Goal: Communication & Community: Answer question/provide support

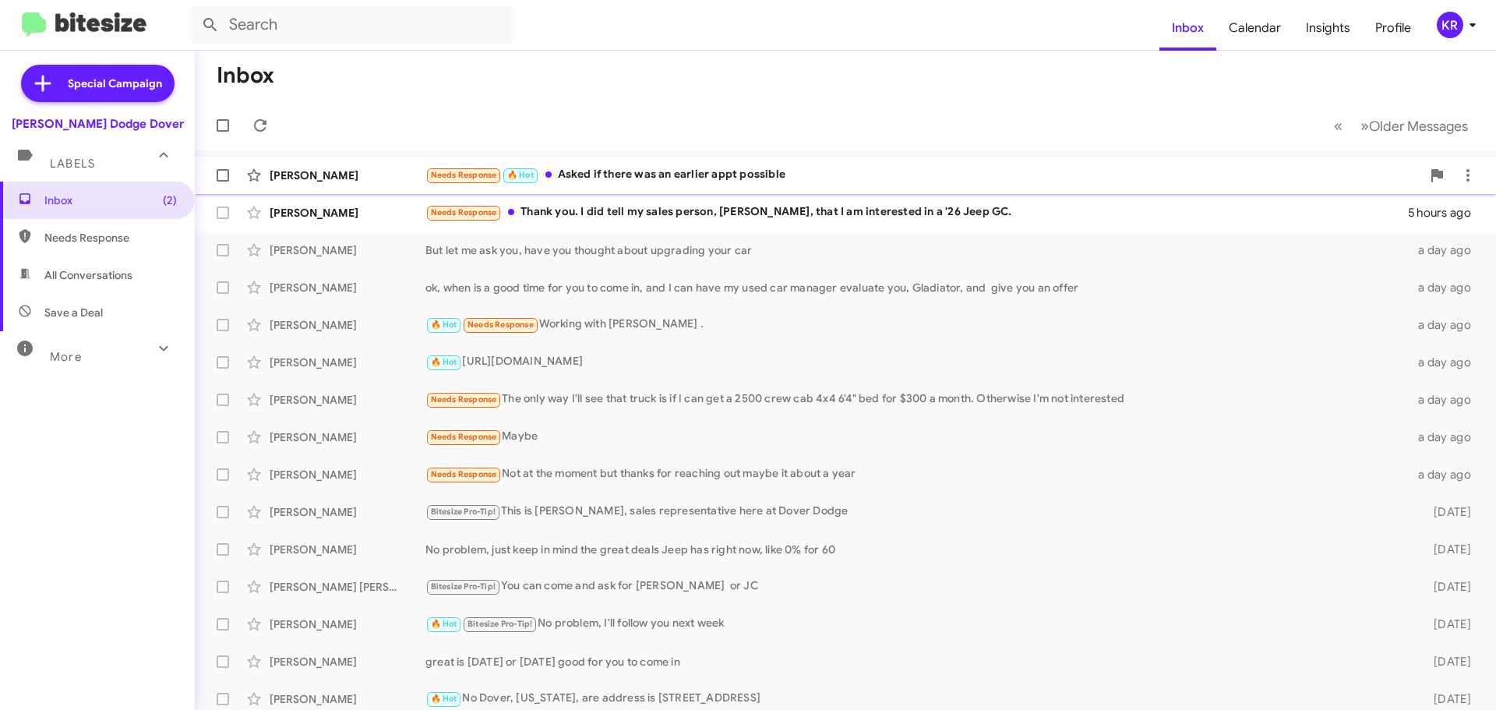
click at [680, 182] on div "Needs Response 🔥 Hot Asked if there was an earlier appt possible" at bounding box center [924, 175] width 996 height 18
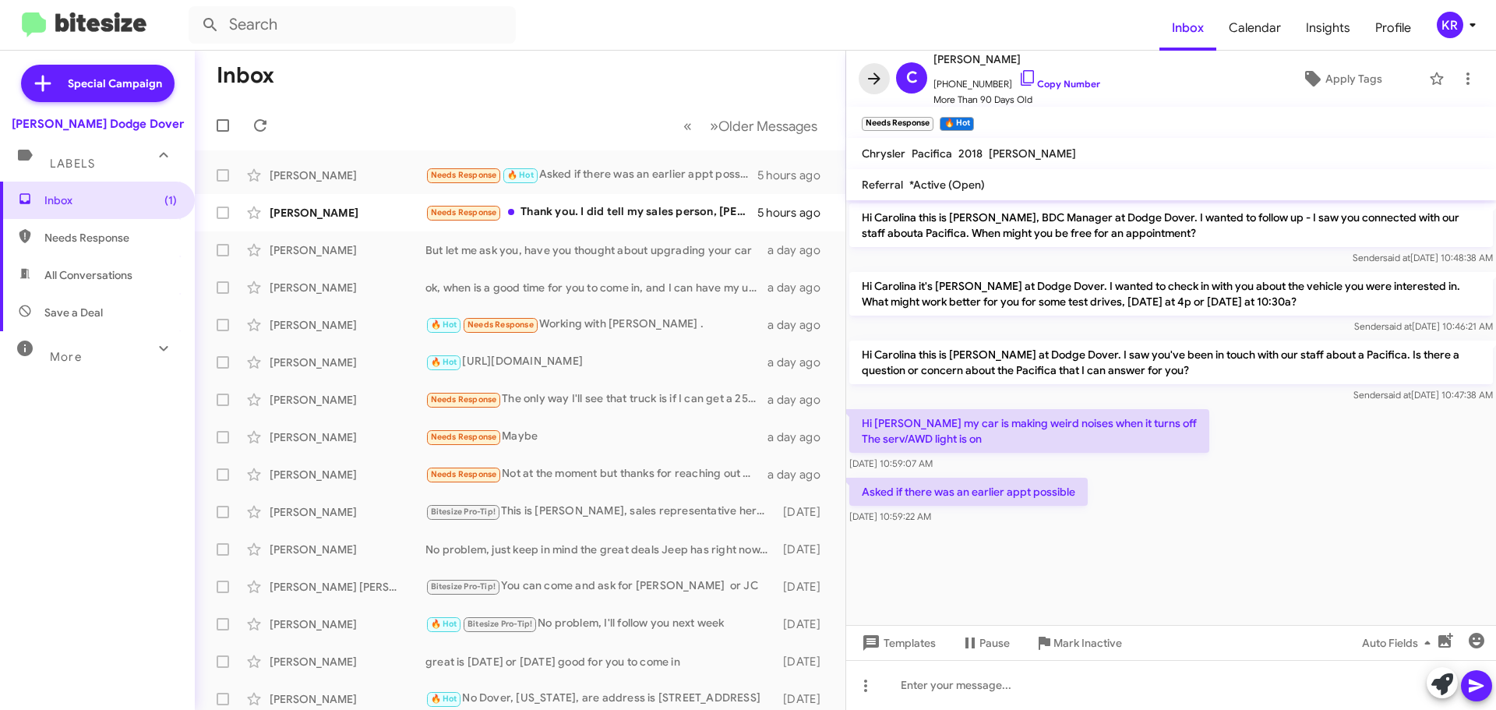
click at [874, 82] on icon at bounding box center [874, 78] width 19 height 19
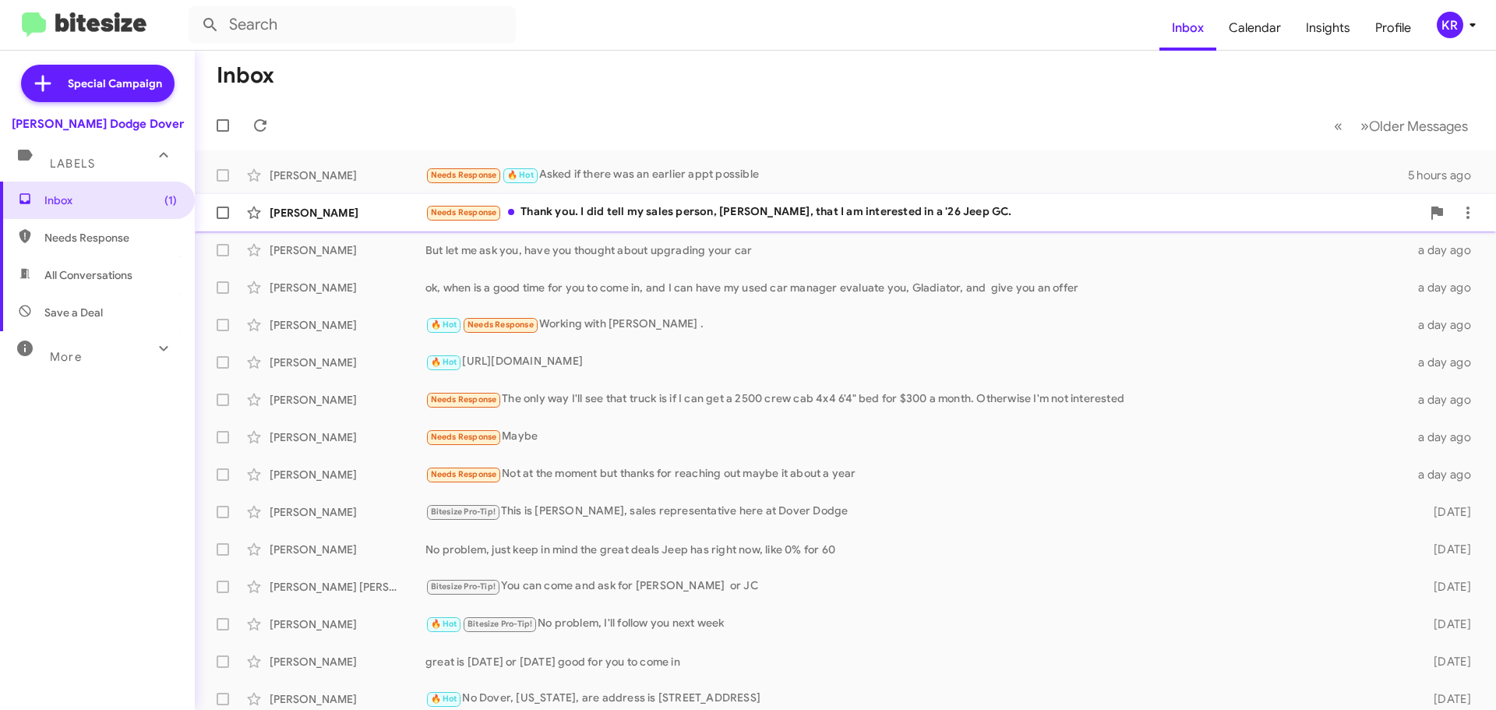
click at [661, 203] on div "Needs Response Thank you. I did tell my sales person, [PERSON_NAME], that I am …" at bounding box center [924, 212] width 996 height 18
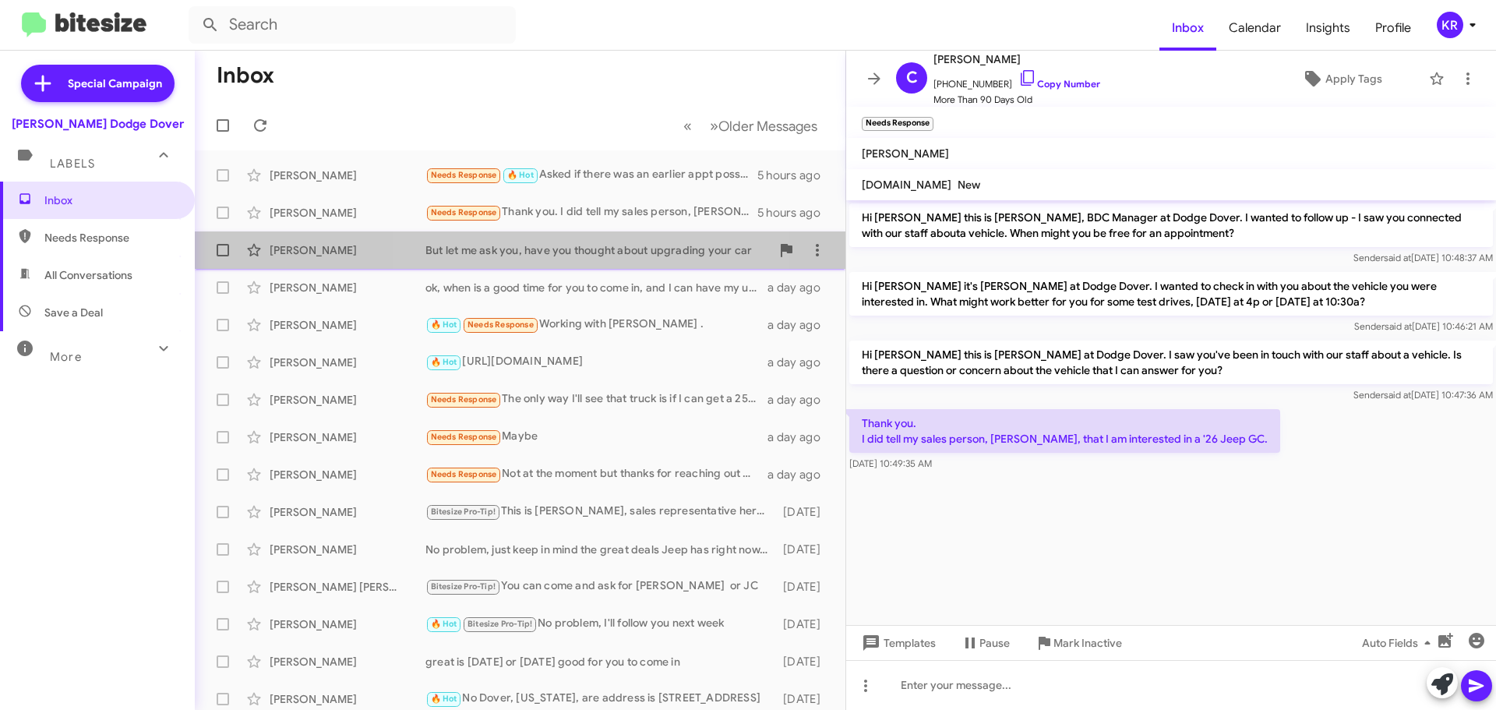
click at [579, 254] on div "But let me ask you, have you thought about upgrading your car" at bounding box center [598, 250] width 345 height 16
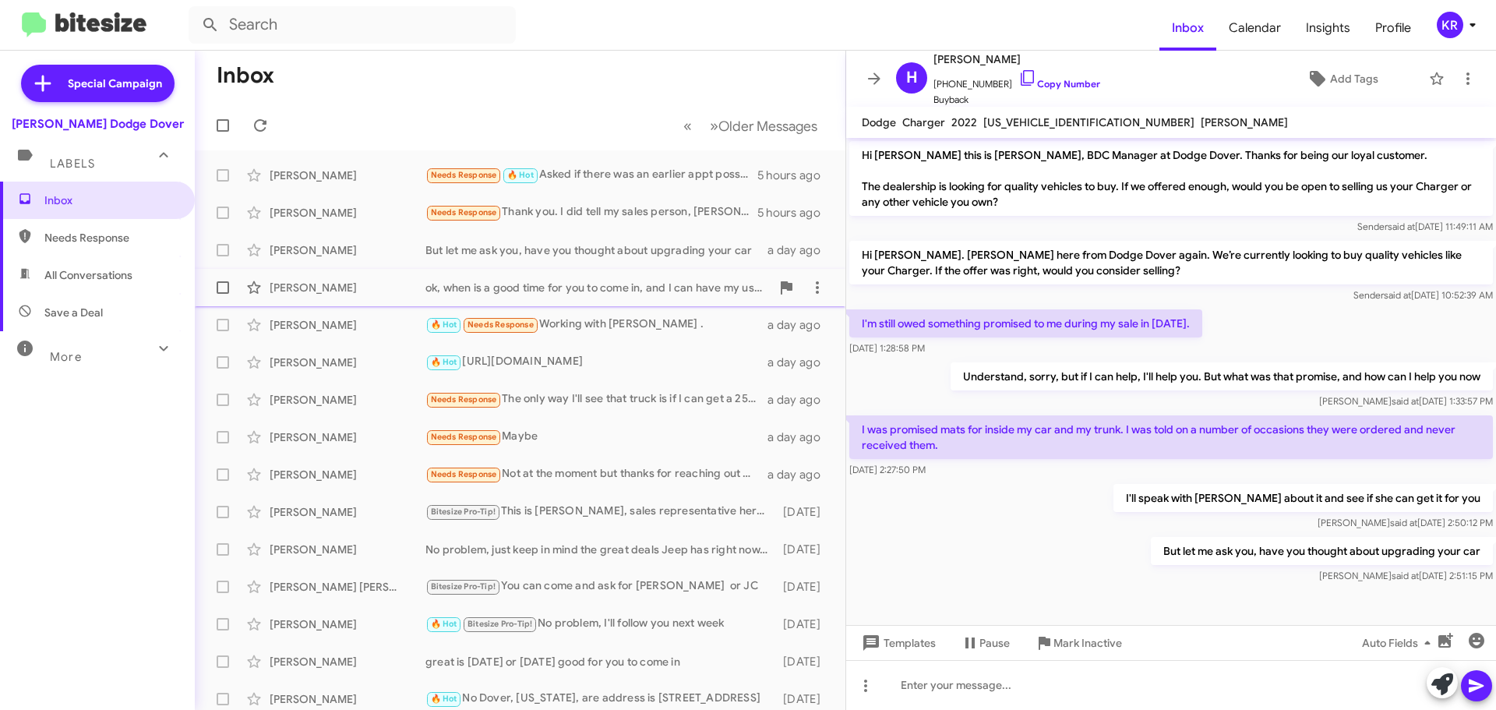
click at [579, 281] on div "ok, when is a good time for you to come in, and I can have my used car manager …" at bounding box center [598, 288] width 345 height 16
